Goal: Information Seeking & Learning: Find specific fact

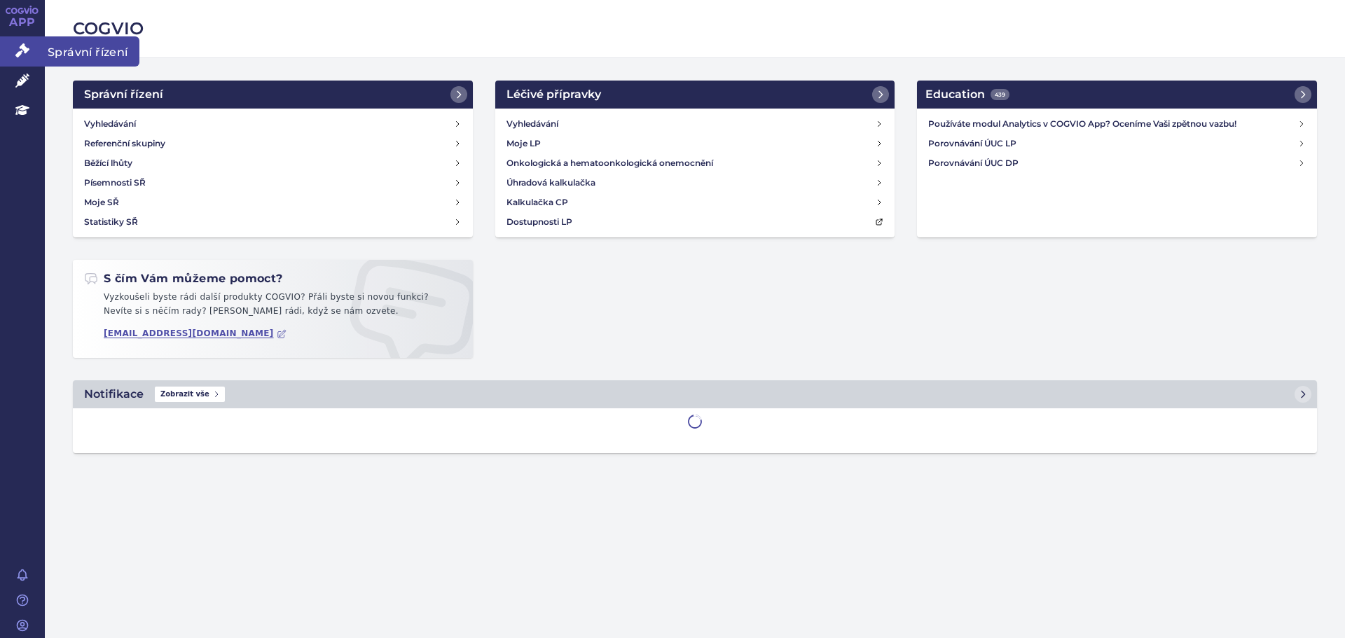
click at [29, 50] on link "Správní řízení" at bounding box center [22, 50] width 45 height 29
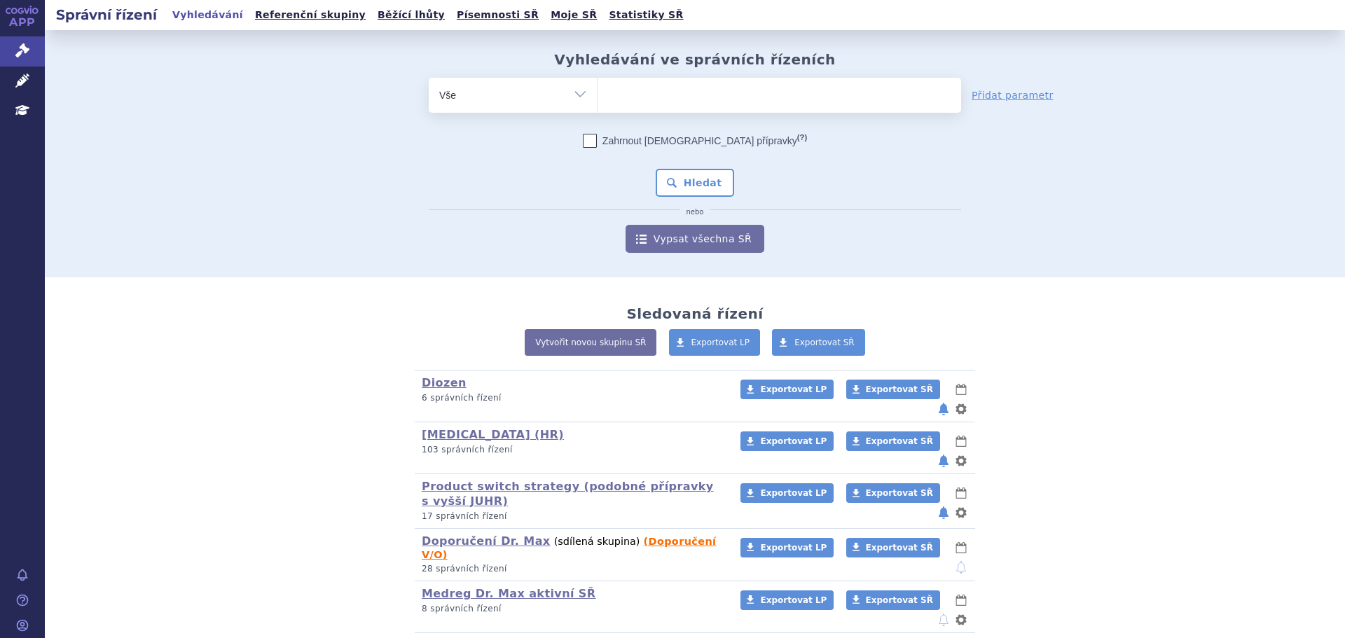
drag, startPoint x: 696, startPoint y: 82, endPoint x: 698, endPoint y: 90, distance: 8.0
click at [698, 88] on ul at bounding box center [779, 92] width 364 height 29
click at [597, 88] on select at bounding box center [597, 94] width 1 height 35
type input "om"
type input "omep"
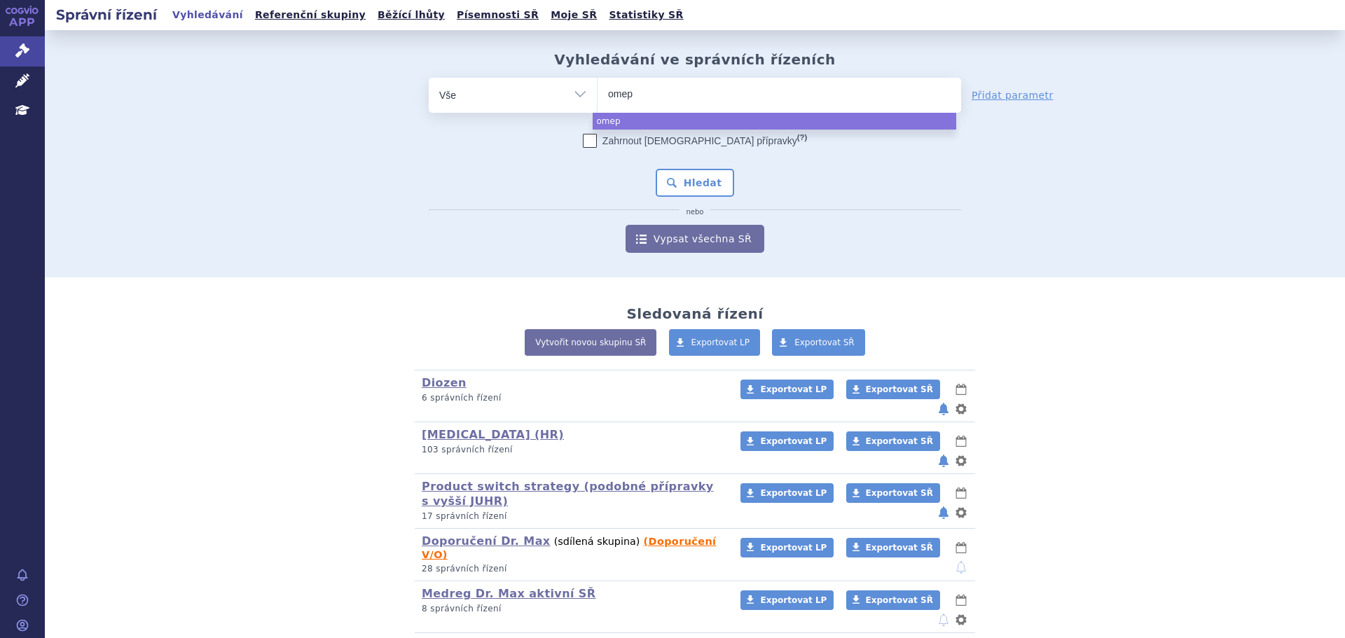
type input "omepr"
type input "omepra"
type input "omeprazo"
type input "omeprazol"
type input "omeprazol m"
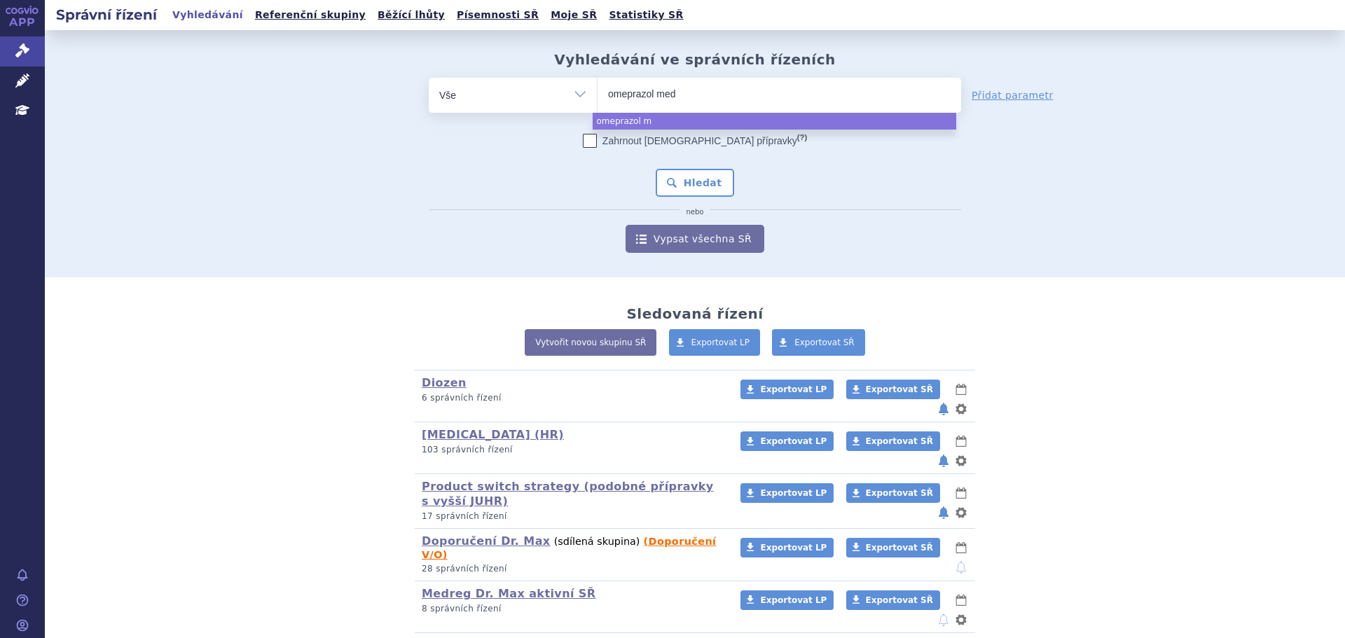
type input "omeprazol medr"
type input "omeprazol medreg"
select select "omeprazol medreg"
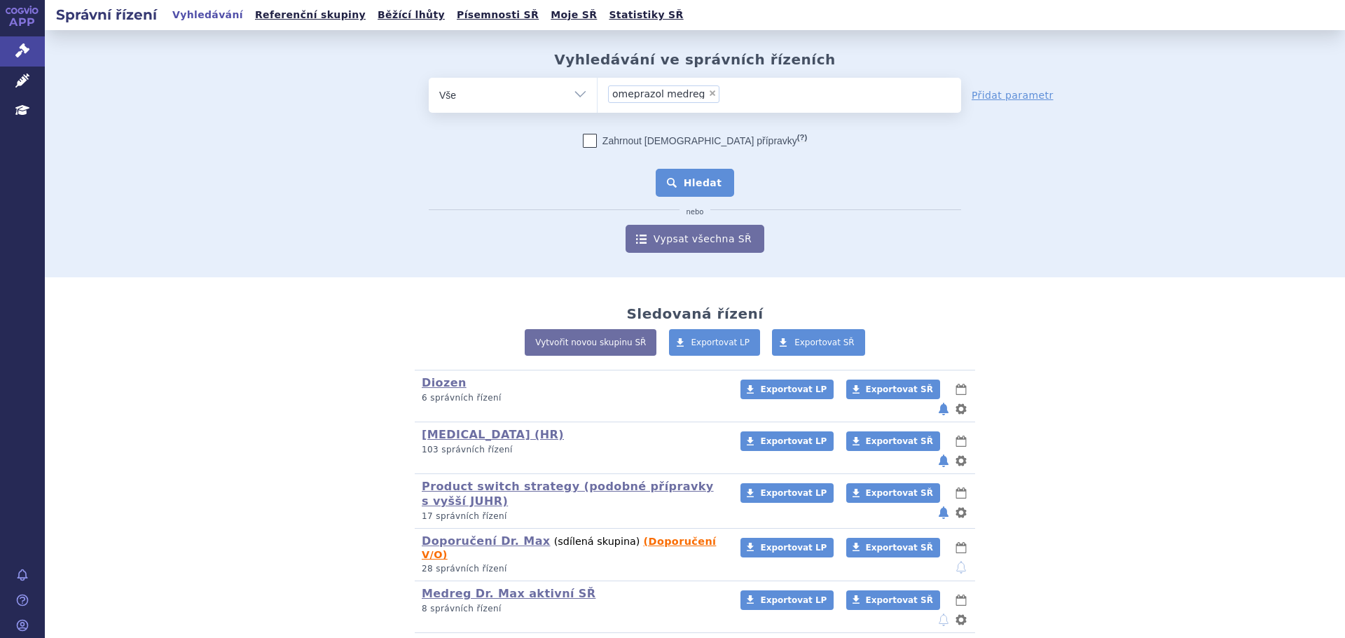
click at [689, 187] on button "Hledat" at bounding box center [695, 183] width 79 height 28
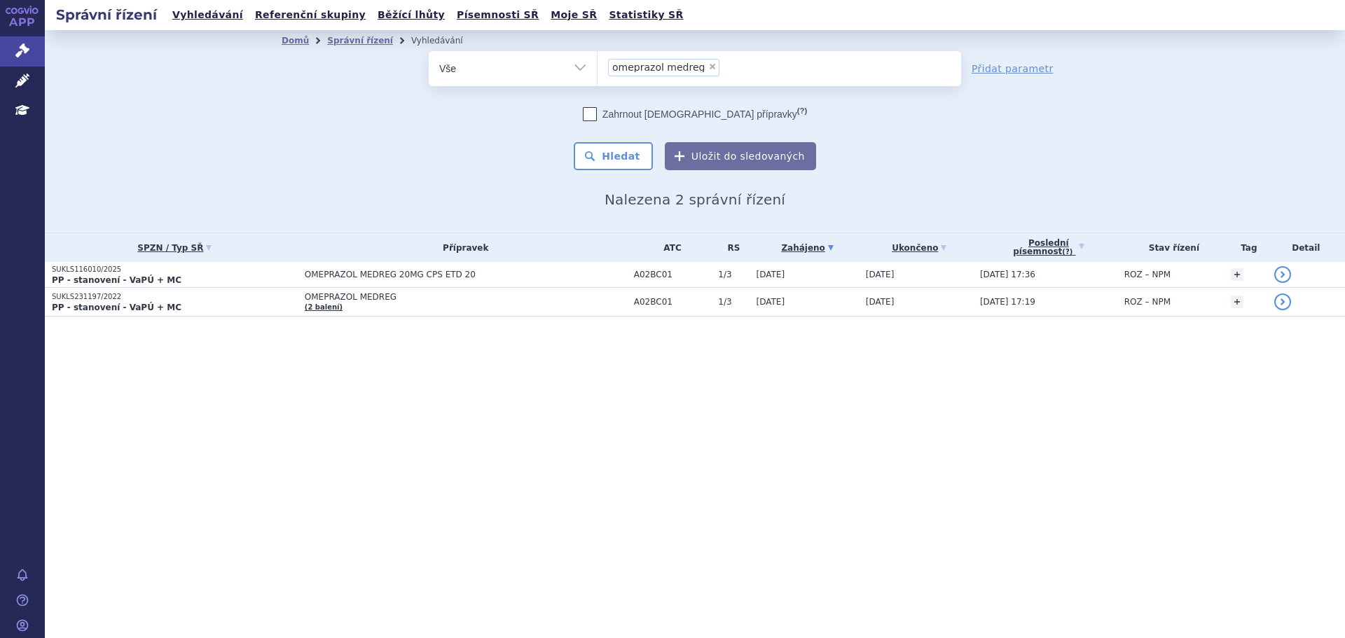
click at [703, 61] on li "× omeprazol medreg" at bounding box center [663, 68] width 111 height 18
click at [597, 61] on select "omeprazol medreg" at bounding box center [597, 67] width 1 height 35
click at [702, 72] on li "× omeprazol medreg" at bounding box center [663, 68] width 111 height 18
click at [597, 72] on select "omeprazol medreg" at bounding box center [597, 67] width 1 height 35
click at [708, 66] on span "×" at bounding box center [712, 66] width 8 height 8
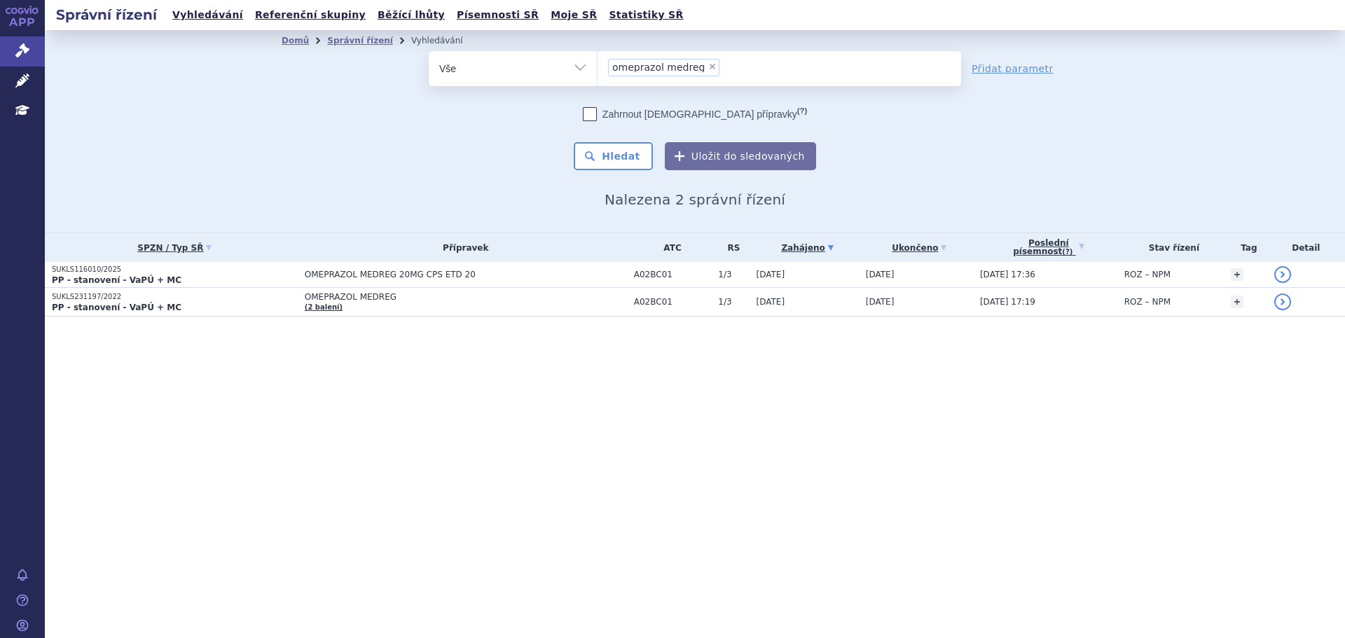
click at [597, 66] on select "omeprazol medreg" at bounding box center [597, 67] width 1 height 35
select select
click at [702, 66] on ul at bounding box center [779, 65] width 364 height 29
click at [597, 66] on select "omeprazol medreg" at bounding box center [597, 67] width 1 height 35
type input "bet"
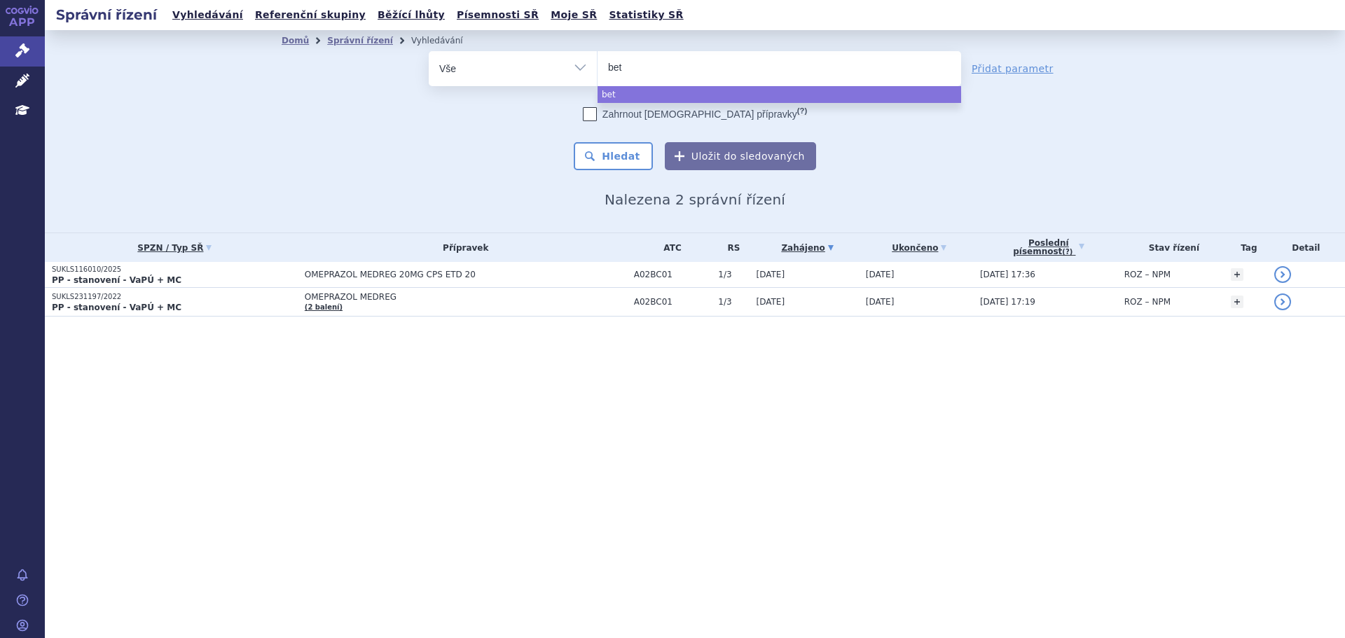
type input "beta"
type input "betaxo"
type input "betaxolo"
type input "[MEDICAL_DATA]"
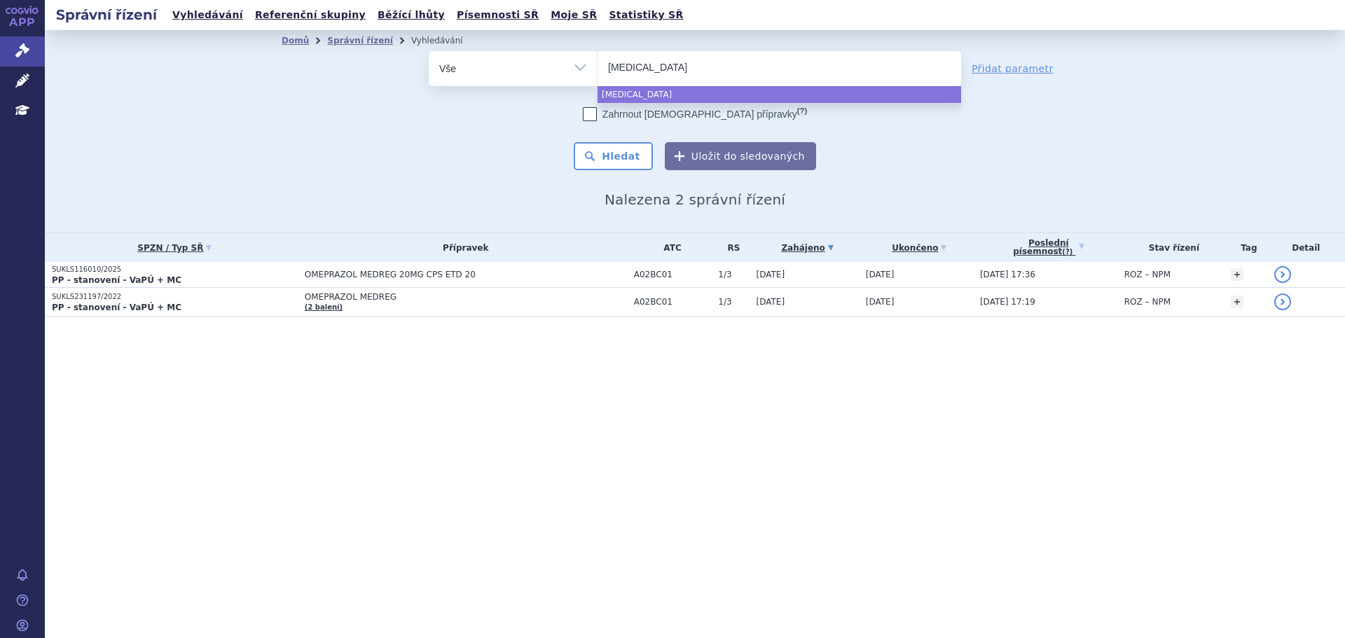
type input "[MEDICAL_DATA] me"
type input "[MEDICAL_DATA] medre"
type input "[MEDICAL_DATA] medreg"
select select "[MEDICAL_DATA] medreg"
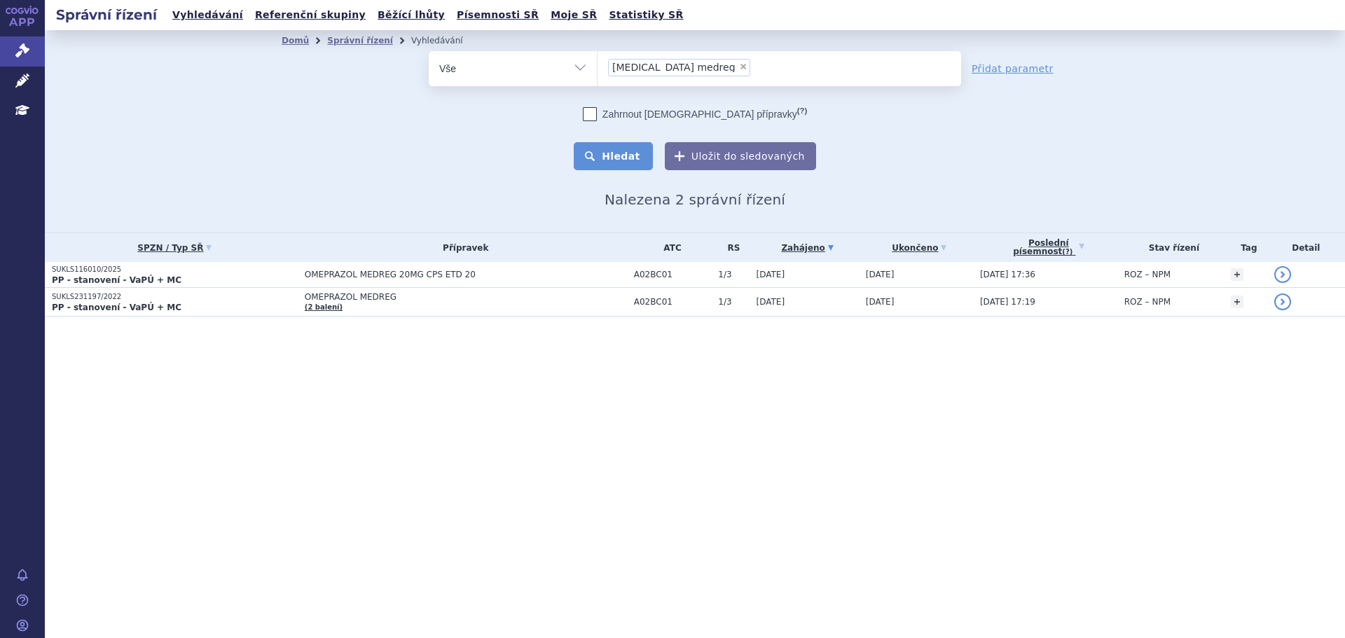
click at [617, 153] on button "Hledat" at bounding box center [613, 156] width 79 height 28
